Goal: Find specific page/section: Find specific page/section

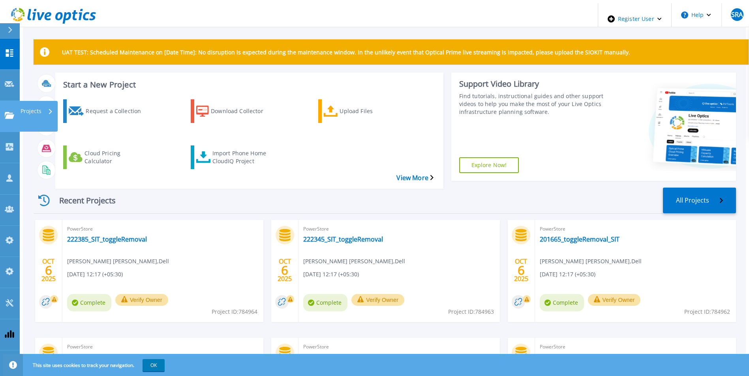
click at [5, 112] on icon at bounding box center [9, 115] width 9 height 7
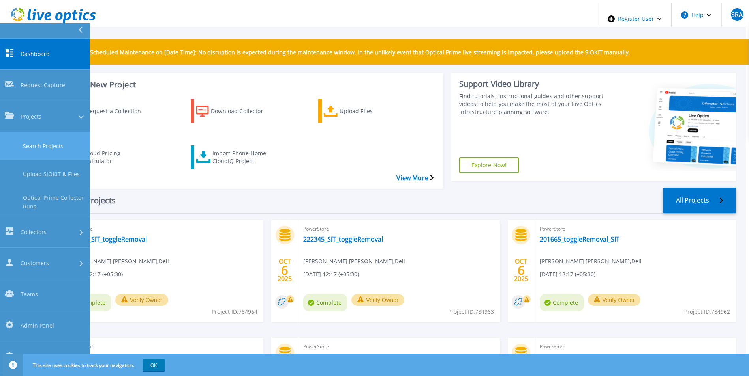
click at [29, 132] on link "Search Projects" at bounding box center [45, 146] width 90 height 28
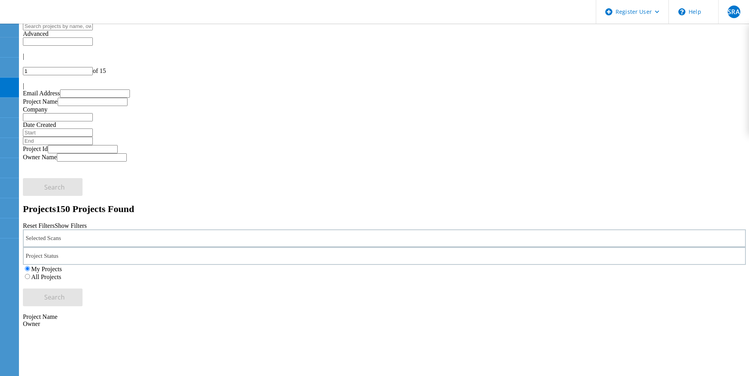
click at [66, 240] on icon at bounding box center [63, 241] width 4 height 2
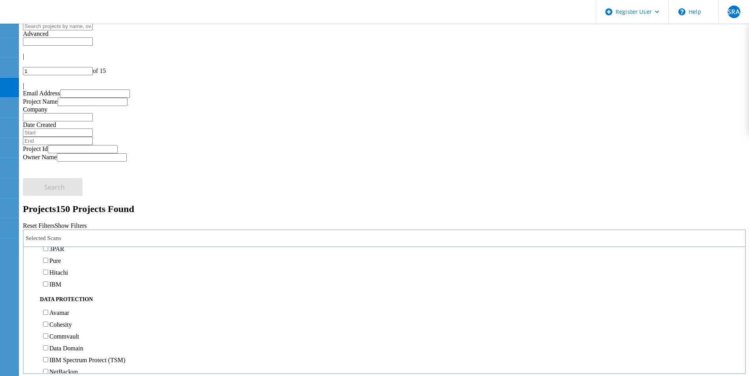
scroll to position [276, 0]
click at [63, 241] on label "3PAR" at bounding box center [56, 244] width 15 height 7
click at [48, 241] on input "3PAR" at bounding box center [45, 243] width 5 height 5
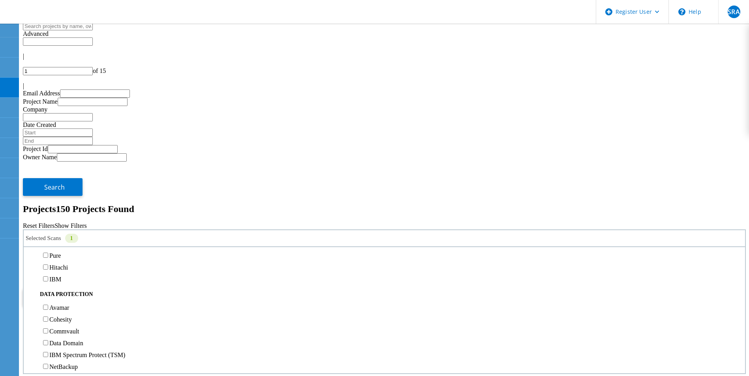
click at [61, 253] on label "Pure" at bounding box center [54, 256] width 11 height 7
click at [48, 253] on input "Pure" at bounding box center [45, 255] width 5 height 5
click at [61, 274] on label "All Projects" at bounding box center [46, 277] width 30 height 7
click at [30, 274] on input "All Projects" at bounding box center [27, 276] width 5 height 5
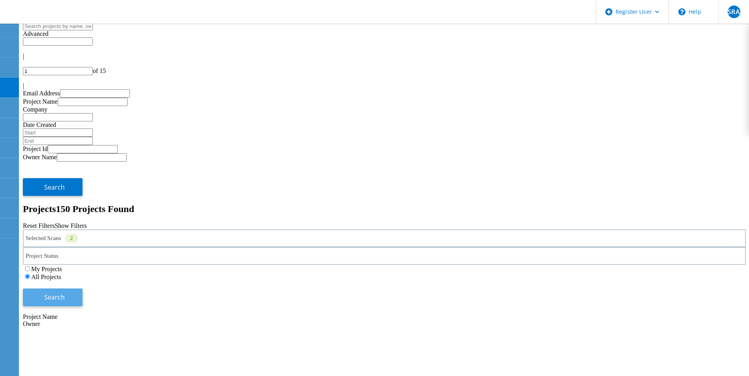
click at [65, 293] on span "Search" at bounding box center [54, 297] width 21 height 9
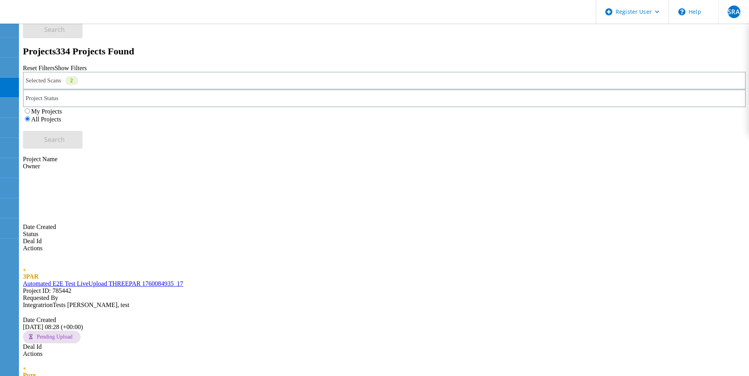
scroll to position [202, 0]
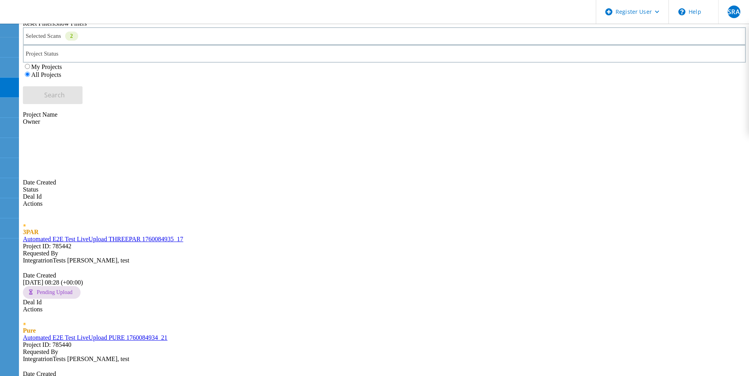
drag, startPoint x: 715, startPoint y: 43, endPoint x: 721, endPoint y: 41, distance: 6.5
type input "3"
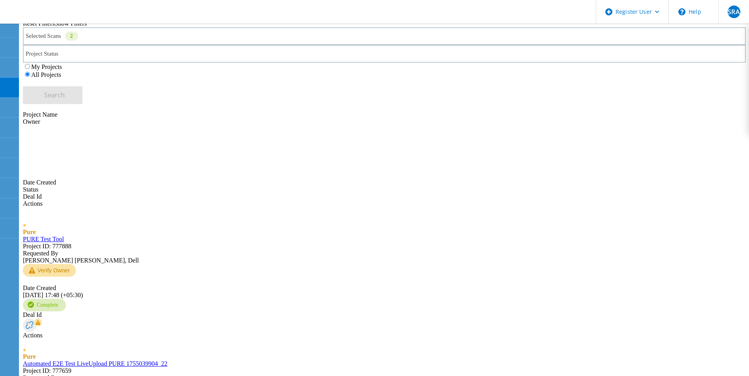
drag, startPoint x: 117, startPoint y: 134, endPoint x: 100, endPoint y: 135, distance: 16.6
